Goal: Information Seeking & Learning: Understand process/instructions

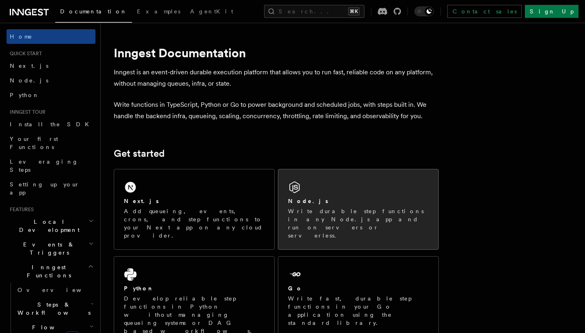
click at [338, 218] on p "Write durable step functions in any Node.js app and run on servers or serverles…" at bounding box center [358, 223] width 141 height 33
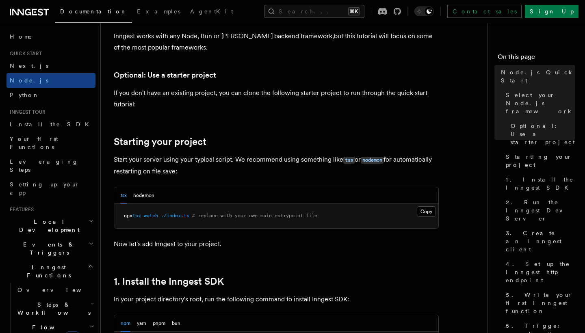
scroll to position [296, 0]
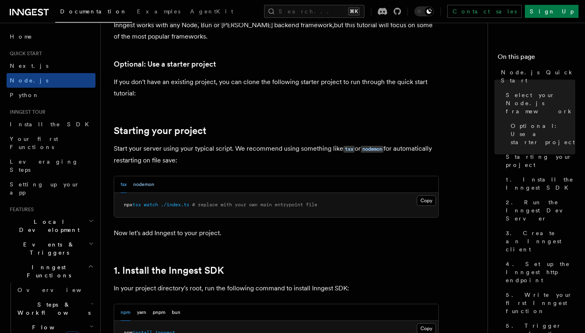
click at [141, 186] on button "nodemon" at bounding box center [143, 184] width 21 height 17
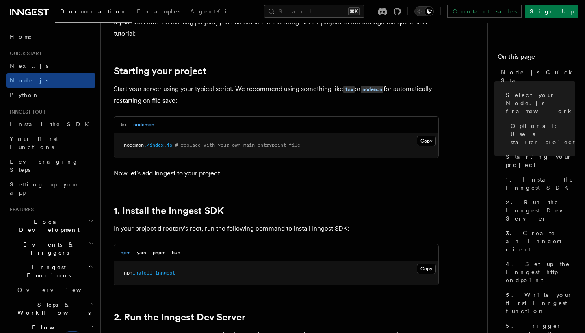
scroll to position [434, 0]
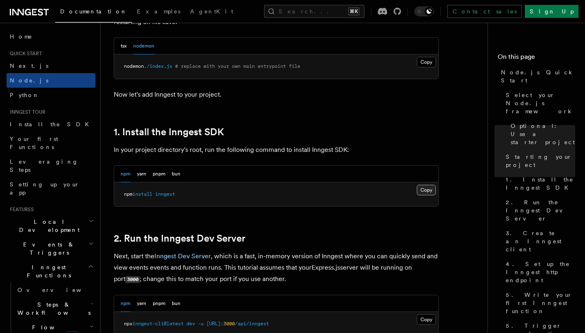
click at [427, 187] on button "Copy Copied" at bounding box center [426, 190] width 19 height 11
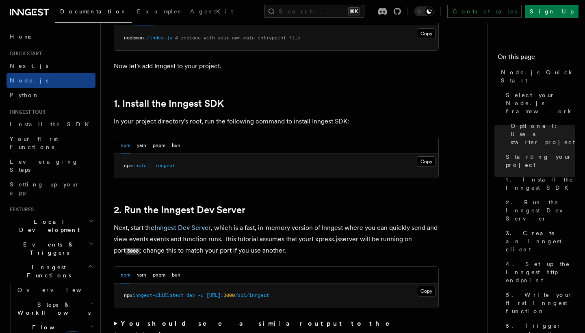
scroll to position [473, 0]
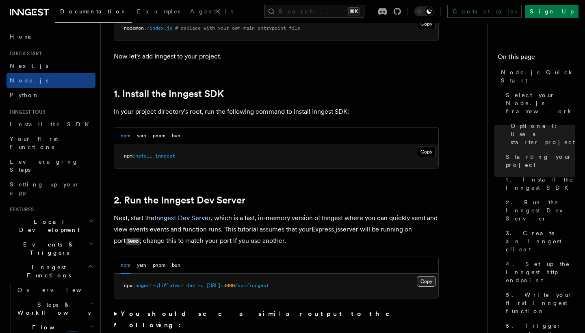
click at [431, 278] on button "Copy Copied" at bounding box center [426, 281] width 19 height 11
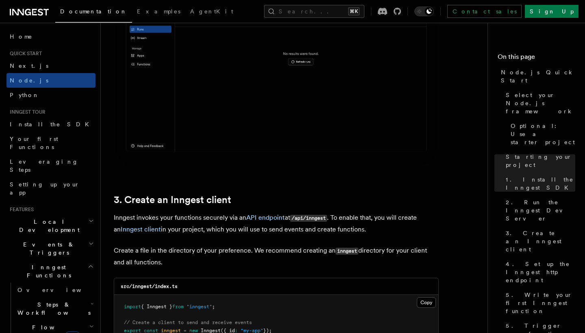
scroll to position [1054, 0]
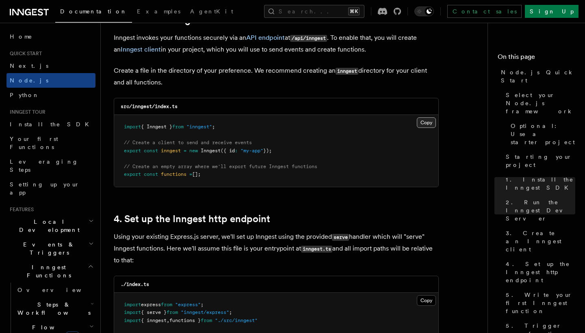
click at [425, 124] on button "Copy Copied" at bounding box center [426, 122] width 19 height 11
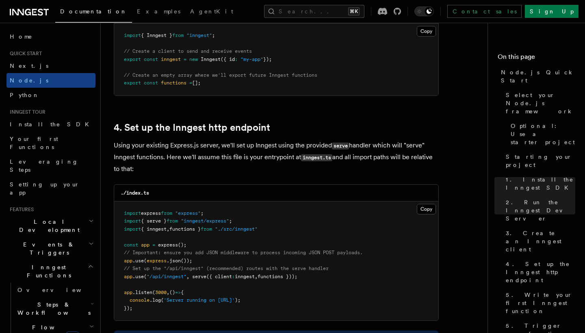
scroll to position [1165, 0]
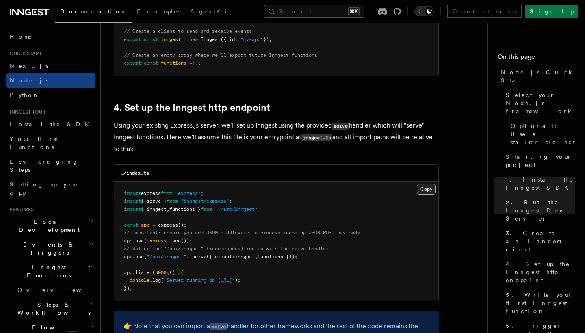
click at [429, 185] on button "Copy Copied" at bounding box center [426, 189] width 19 height 11
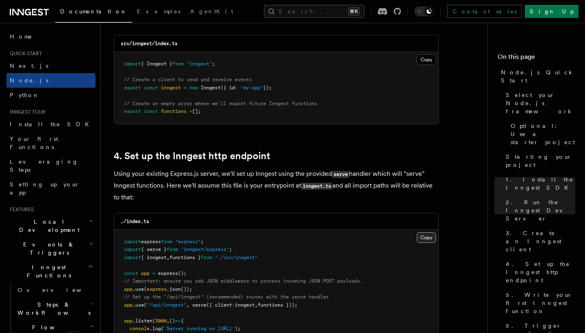
scroll to position [1094, 0]
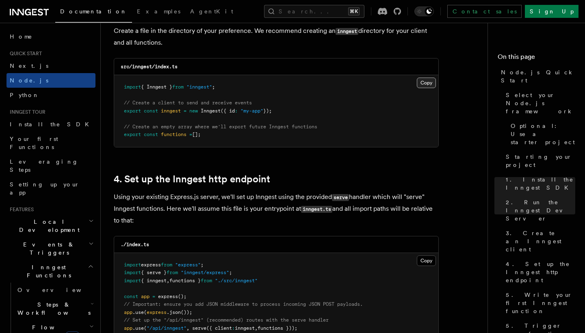
click at [427, 81] on button "Copy Copied" at bounding box center [426, 83] width 19 height 11
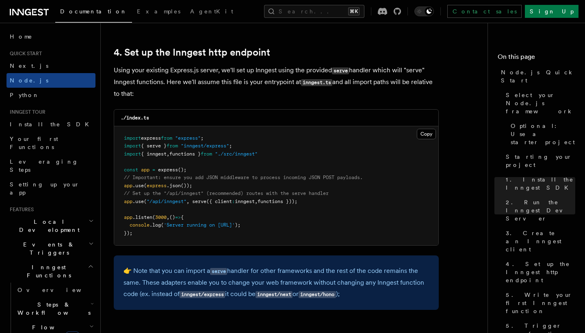
scroll to position [1233, 0]
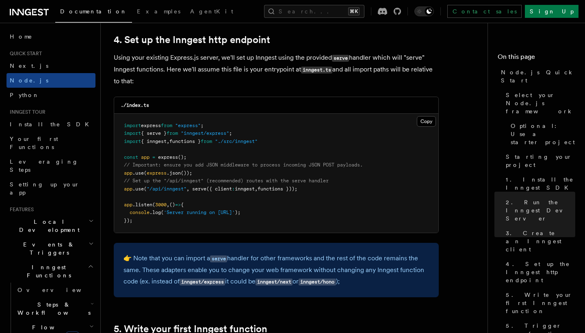
drag, startPoint x: 121, startPoint y: 186, endPoint x: 374, endPoint y: 178, distance: 252.4
click at [374, 178] on pre "import express from "express" ; import { serve } from "inngest/express" ; impor…" at bounding box center [276, 173] width 324 height 119
click at [165, 204] on pre "import express from "express" ; import { serve } from "inngest/express" ; impor…" at bounding box center [276, 173] width 324 height 119
click at [127, 186] on span "app" at bounding box center [128, 189] width 9 height 6
drag, startPoint x: 124, startPoint y: 186, endPoint x: 334, endPoint y: 187, distance: 210.5
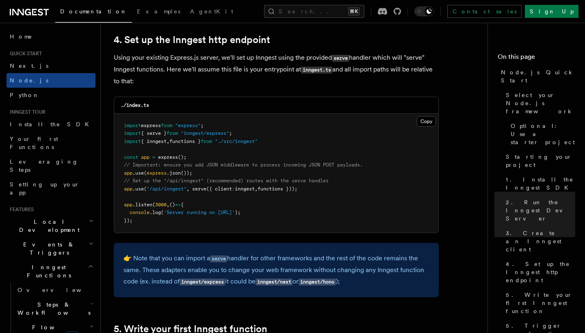
click at [334, 187] on pre "import express from "express" ; import { serve } from "inngest/express" ; impor…" at bounding box center [276, 173] width 324 height 119
copy span "app .use ( "/api/inngest" , serve ({ client : inngest , functions }));"
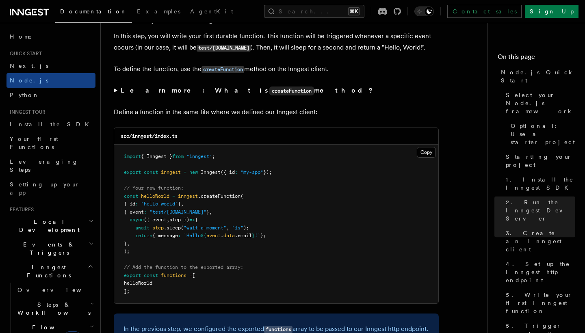
scroll to position [1559, 0]
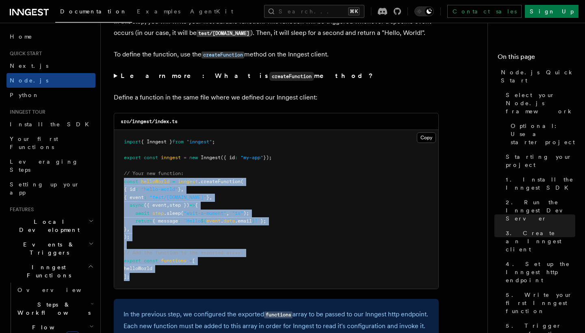
drag, startPoint x: 123, startPoint y: 172, endPoint x: 176, endPoint y: 275, distance: 115.6
click at [176, 275] on pre "import { Inngest } from "inngest" ; export const inngest = new Inngest ({ id : …" at bounding box center [276, 209] width 324 height 159
copy code "const helloWorld = inngest .createFunction ( { id : "hello-world" } , { event :…"
